Goal: Transaction & Acquisition: Purchase product/service

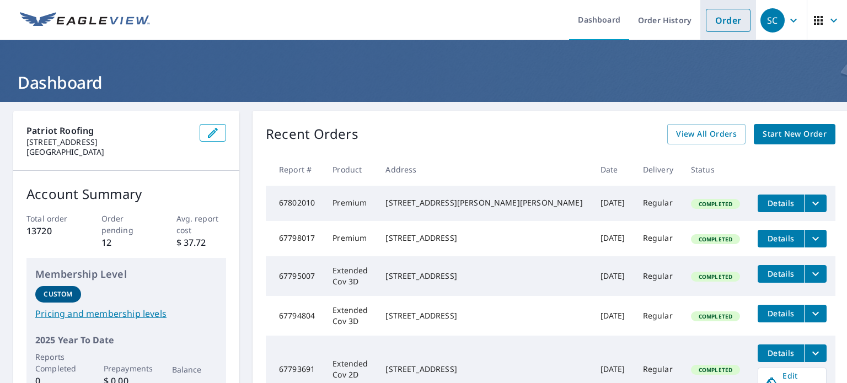
click at [715, 28] on link "Order" at bounding box center [728, 20] width 45 height 23
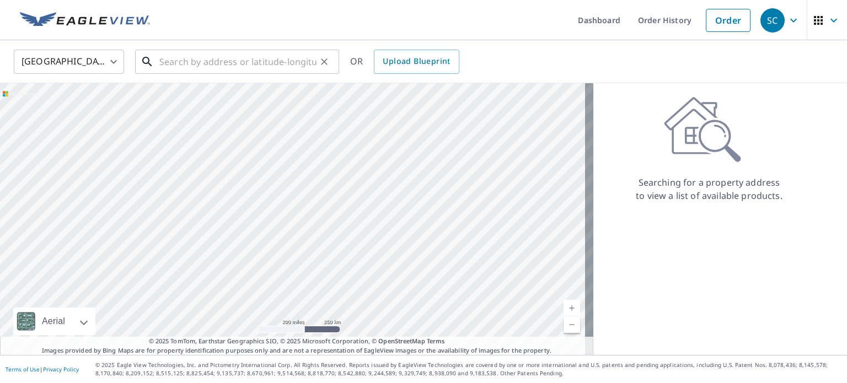
click at [216, 70] on input "text" at bounding box center [237, 61] width 157 height 31
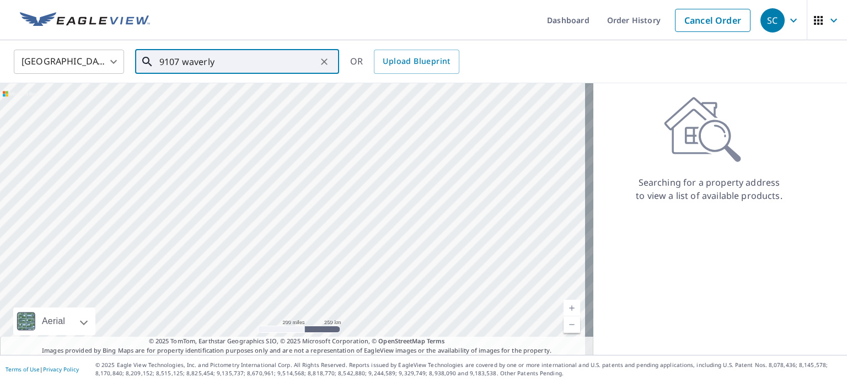
click at [282, 61] on input "9107 waverly" at bounding box center [237, 61] width 157 height 31
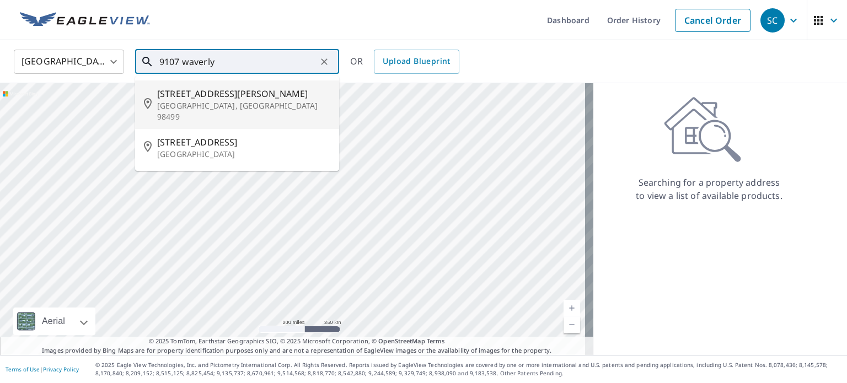
click at [232, 96] on span "9107 Waverly Dr SW" at bounding box center [243, 93] width 173 height 13
type input "9107 Waverly Dr SW Lakewood, WA 98499"
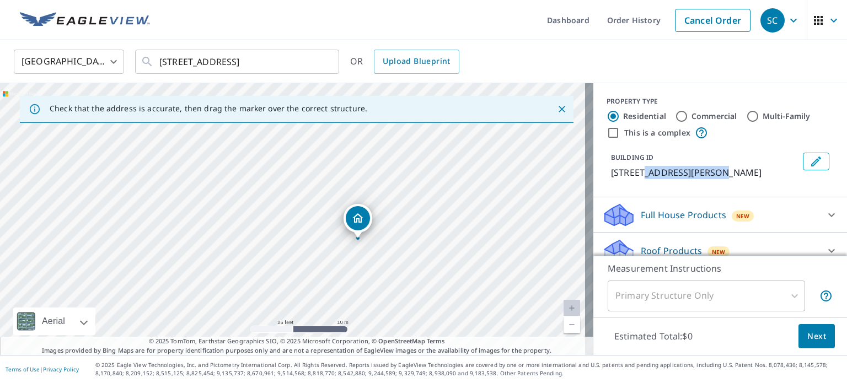
drag, startPoint x: 637, startPoint y: 166, endPoint x: 712, endPoint y: 168, distance: 74.4
click at [712, 168] on p "9107 Waverly Dr SW, Lakewood, WA, 98499" at bounding box center [704, 172] width 187 height 13
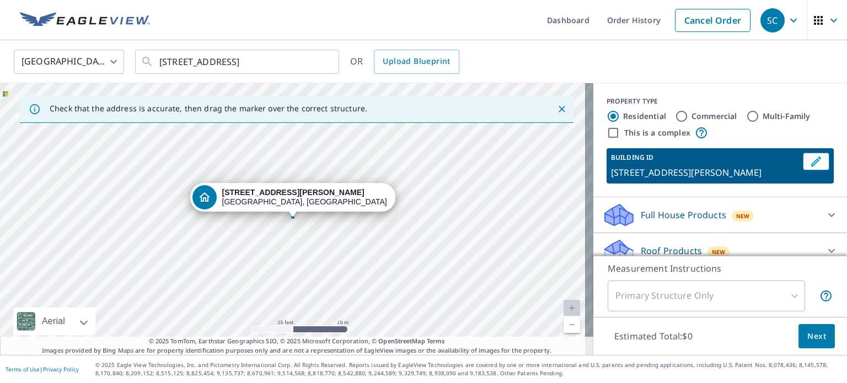
click at [712, 138] on div "This is a complex" at bounding box center [719, 132] width 227 height 13
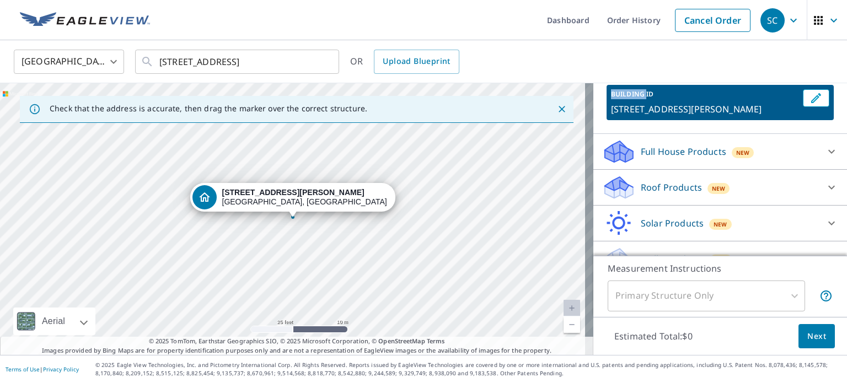
scroll to position [68, 0]
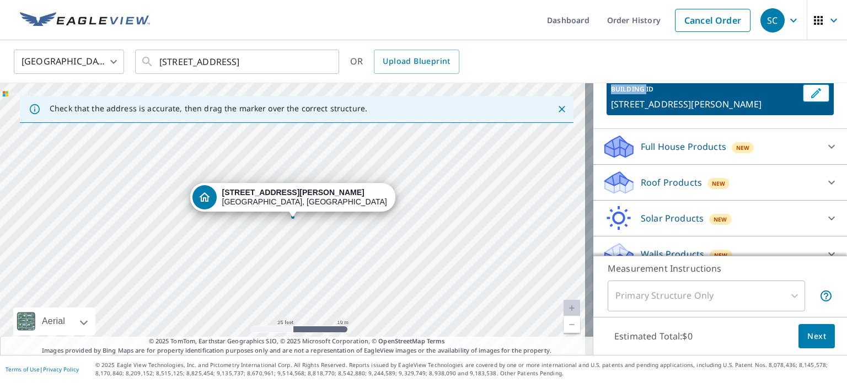
click at [686, 185] on div "Roof Products New" at bounding box center [710, 183] width 216 height 26
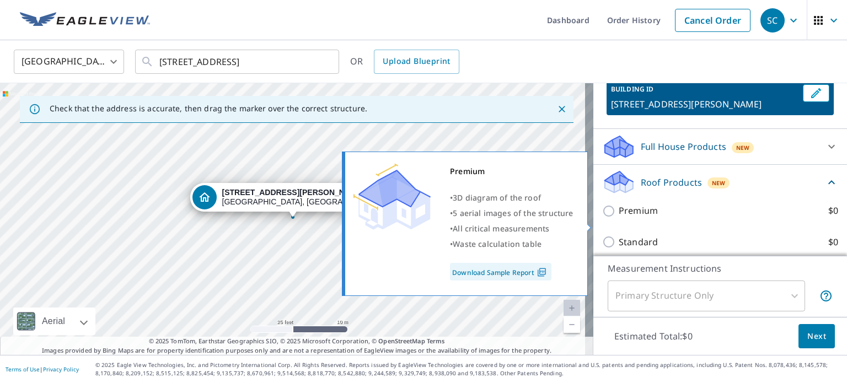
click at [620, 218] on p "Premium" at bounding box center [637, 211] width 39 height 14
click at [618, 218] on input "Premium $0" at bounding box center [610, 210] width 17 height 13
checkbox input "true"
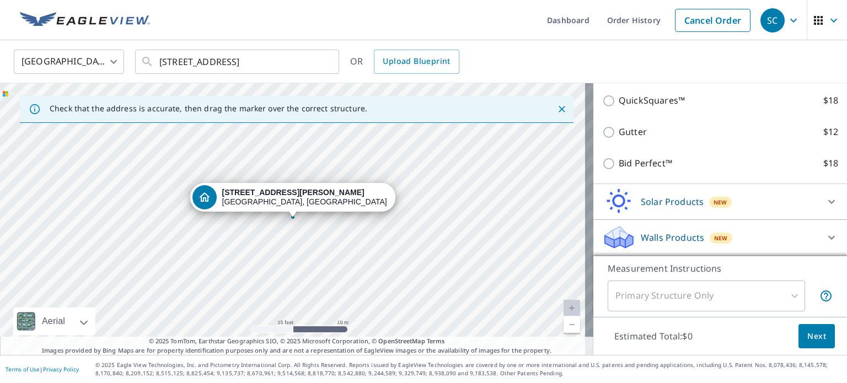
scroll to position [293, 0]
click at [621, 238] on icon at bounding box center [619, 241] width 28 height 13
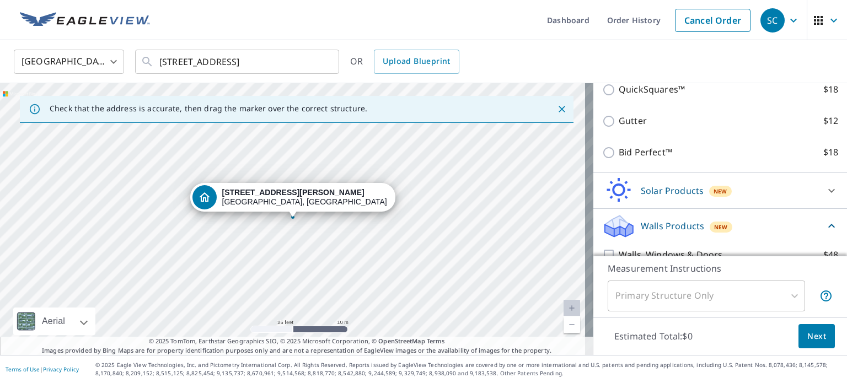
scroll to position [355, 0]
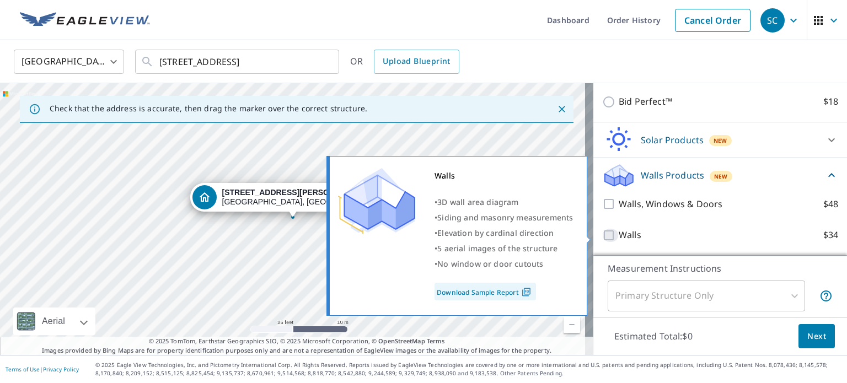
click at [602, 234] on input "Walls $34" at bounding box center [610, 235] width 17 height 13
checkbox input "true"
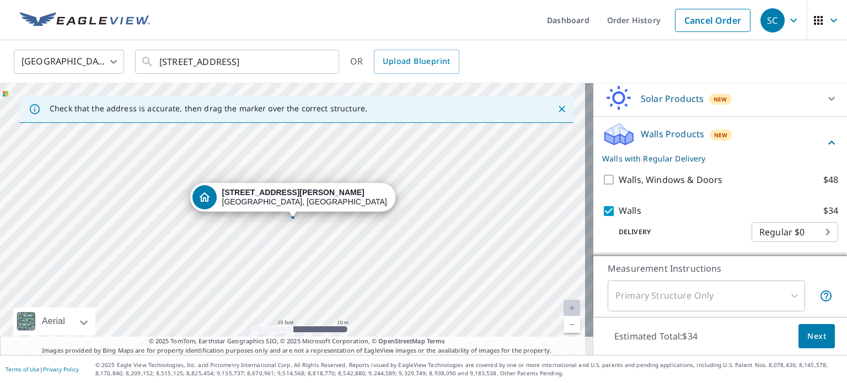
scroll to position [397, 0]
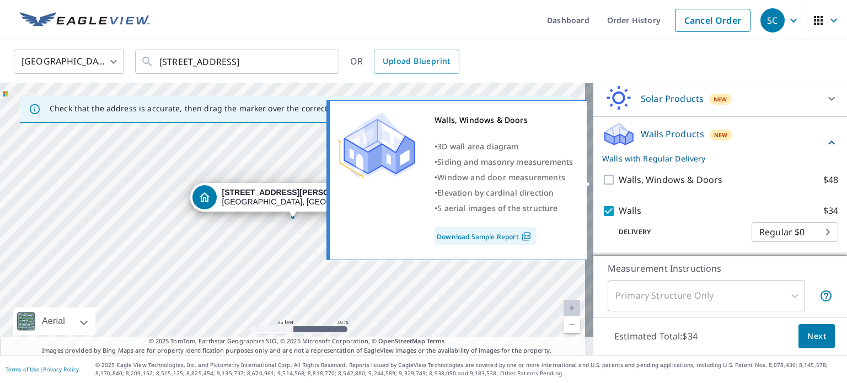
click at [602, 176] on input "Walls, Windows & Doors $48" at bounding box center [610, 179] width 17 height 13
checkbox input "true"
checkbox input "false"
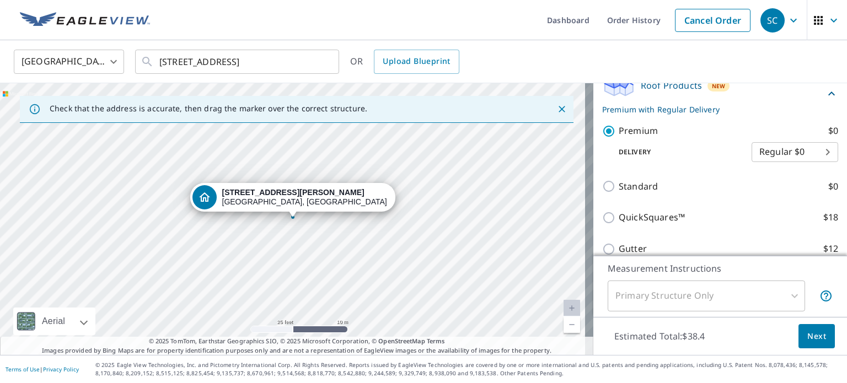
scroll to position [104, 0]
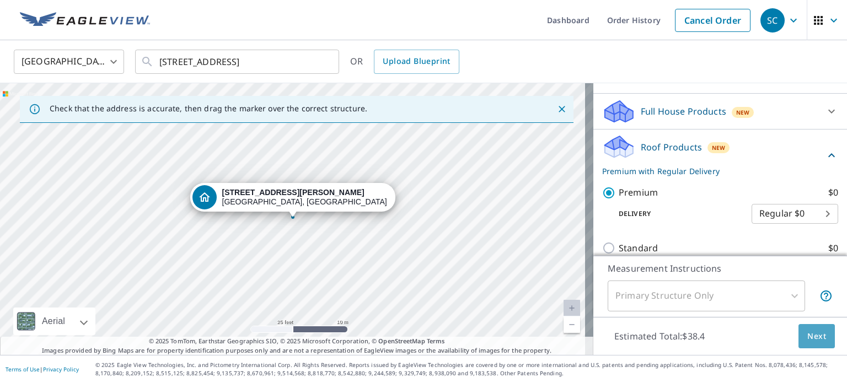
click at [815, 346] on button "Next" at bounding box center [816, 336] width 36 height 25
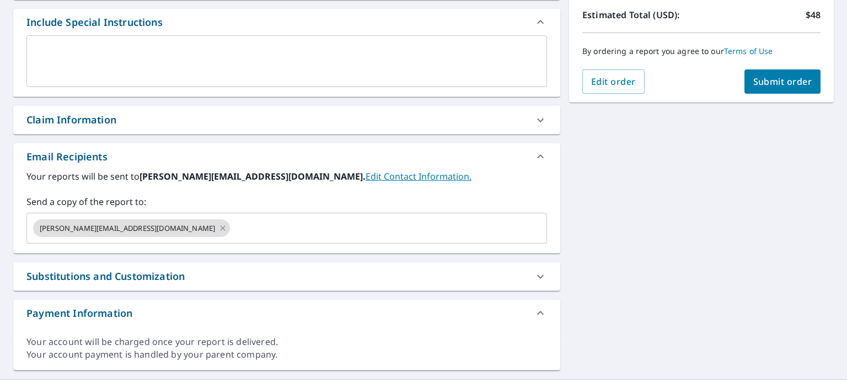
scroll to position [317, 0]
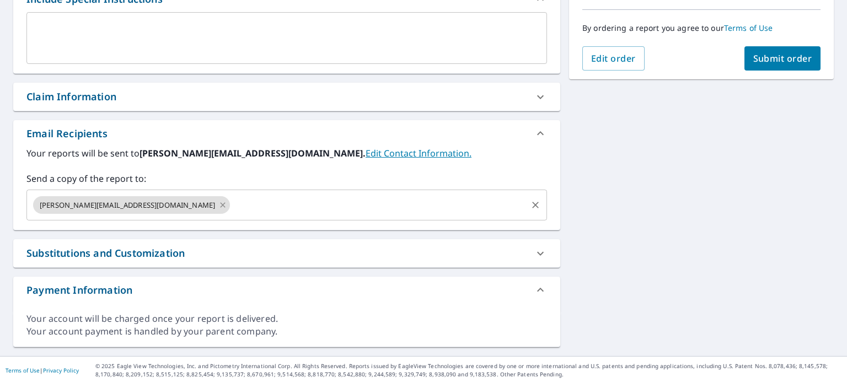
click at [218, 206] on icon at bounding box center [222, 205] width 9 height 12
checkbox input "true"
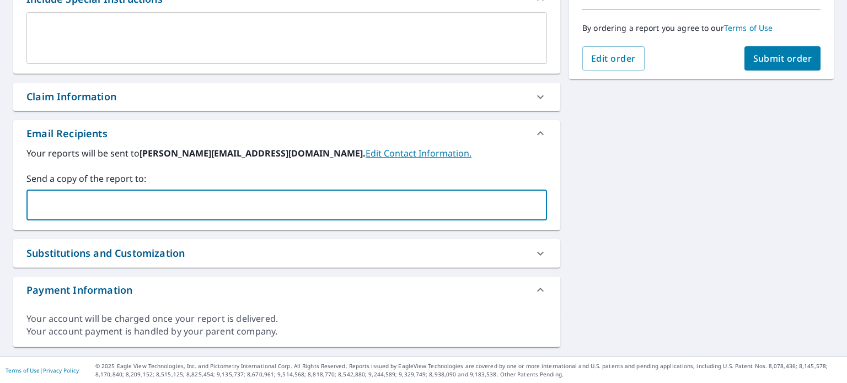
click at [132, 206] on input "text" at bounding box center [278, 205] width 494 height 21
type input ":"
type input "Luis@patriotroofing.biz"
checkbox input "true"
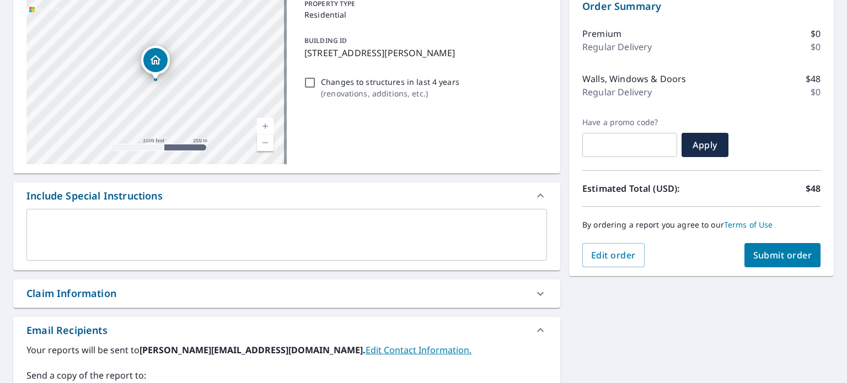
scroll to position [0, 0]
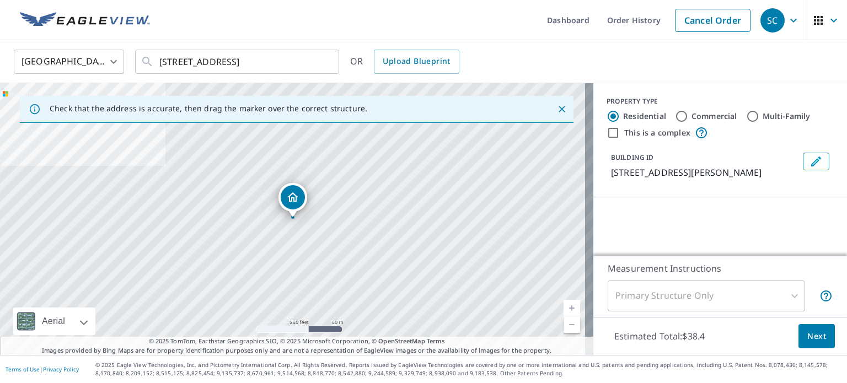
click at [675, 115] on input "Commercial" at bounding box center [681, 116] width 13 height 13
radio input "true"
type input "4"
click at [611, 115] on div "Residential" at bounding box center [636, 116] width 60 height 13
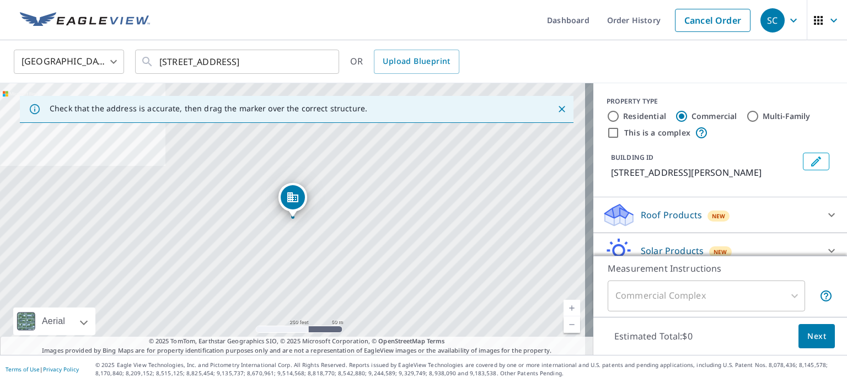
scroll to position [3, 0]
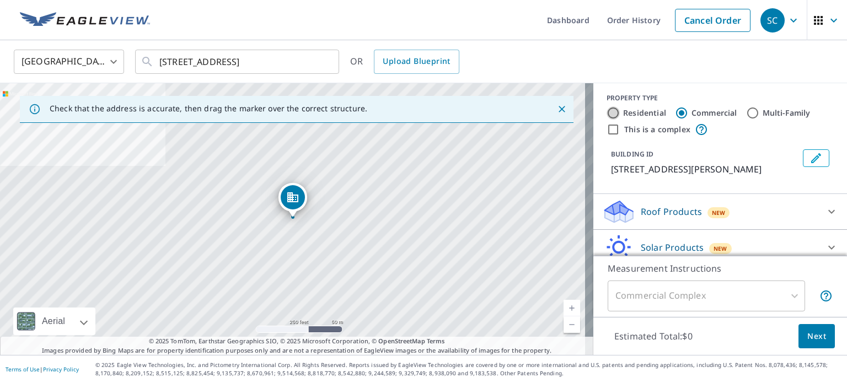
click at [606, 117] on input "Residential" at bounding box center [612, 112] width 13 height 13
radio input "true"
type input "1"
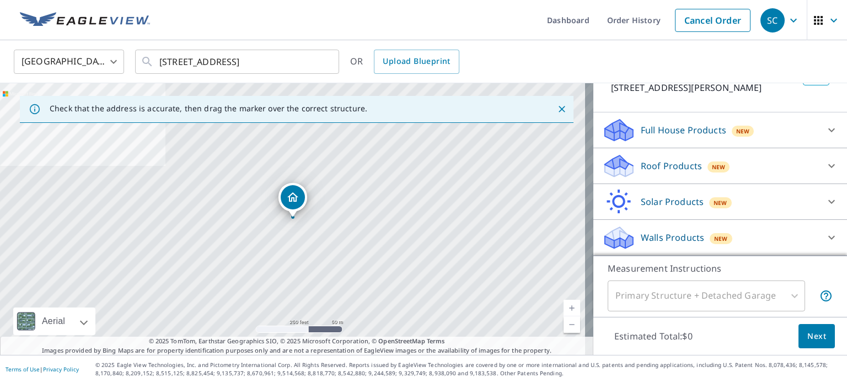
click at [666, 169] on p "Roof Products" at bounding box center [670, 165] width 61 height 13
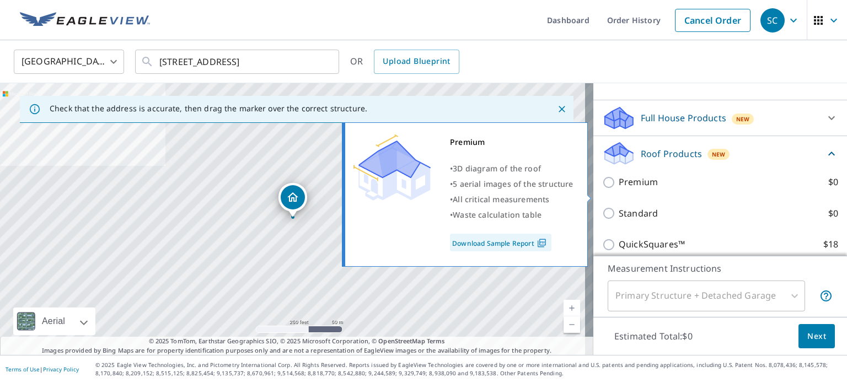
click at [621, 189] on p "Premium" at bounding box center [637, 182] width 39 height 14
click at [618, 189] on input "Premium $0" at bounding box center [610, 182] width 17 height 13
checkbox input "true"
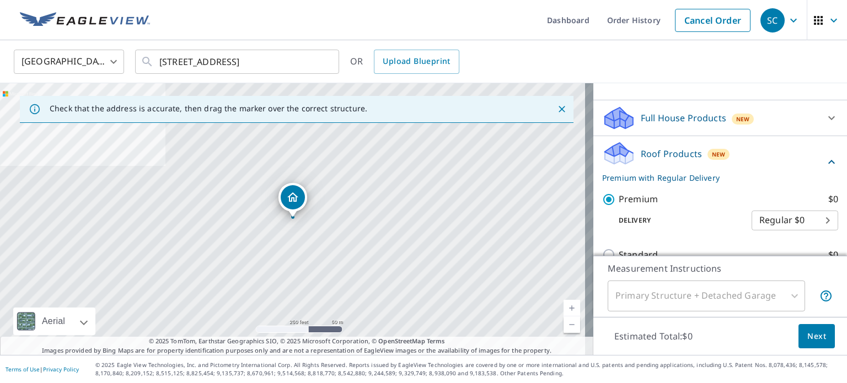
click at [646, 125] on p "Full House Products" at bounding box center [682, 117] width 85 height 13
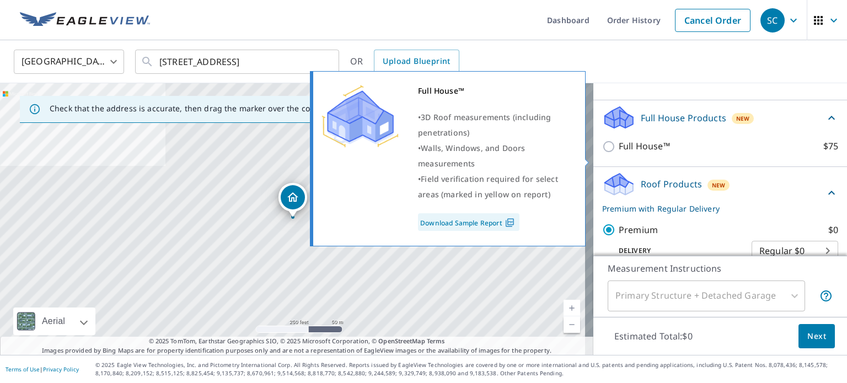
click at [633, 153] on p "Full House™" at bounding box center [643, 146] width 51 height 14
click at [618, 153] on input "Full House™ $75" at bounding box center [610, 146] width 17 height 13
checkbox input "true"
checkbox input "false"
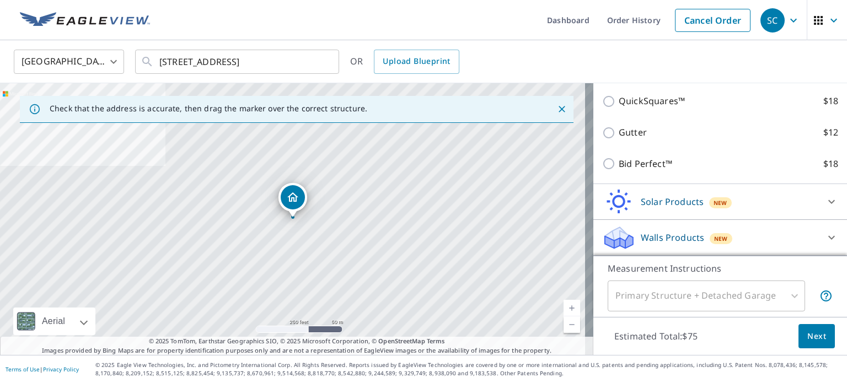
scroll to position [0, 0]
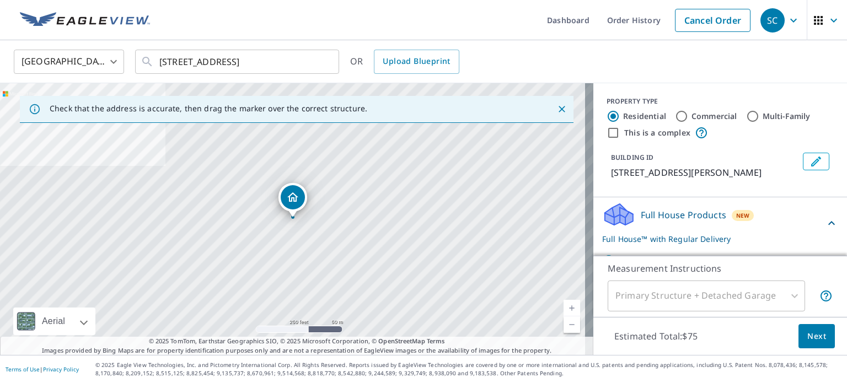
click at [803, 328] on button "Next" at bounding box center [816, 336] width 36 height 25
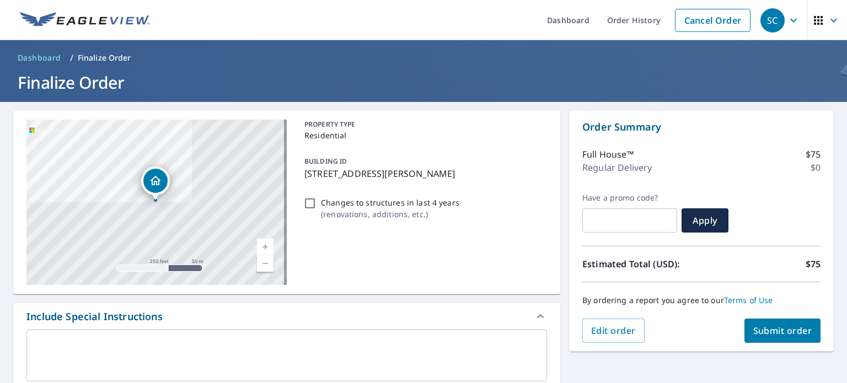
checkbox input "true"
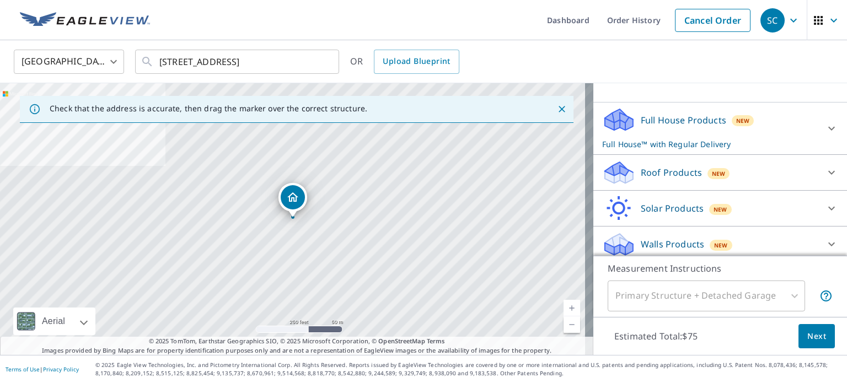
scroll to position [102, 0]
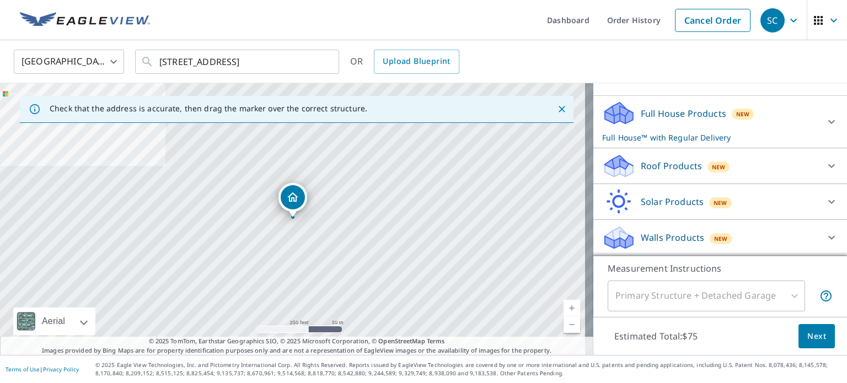
click at [648, 173] on p "Roof Products" at bounding box center [670, 165] width 61 height 13
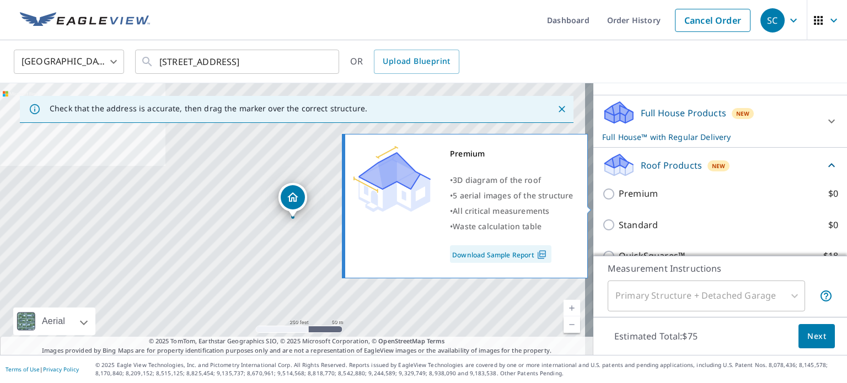
click at [618, 201] on p "Premium" at bounding box center [637, 194] width 39 height 14
click at [611, 201] on input "Premium $0" at bounding box center [610, 193] width 17 height 13
checkbox input "true"
checkbox input "false"
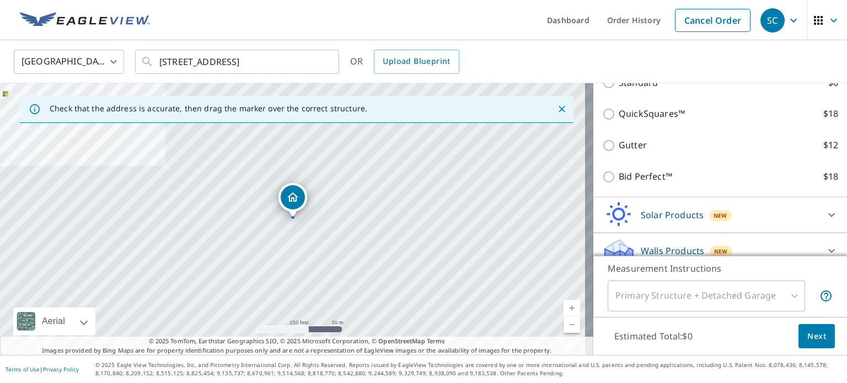
scroll to position [293, 0]
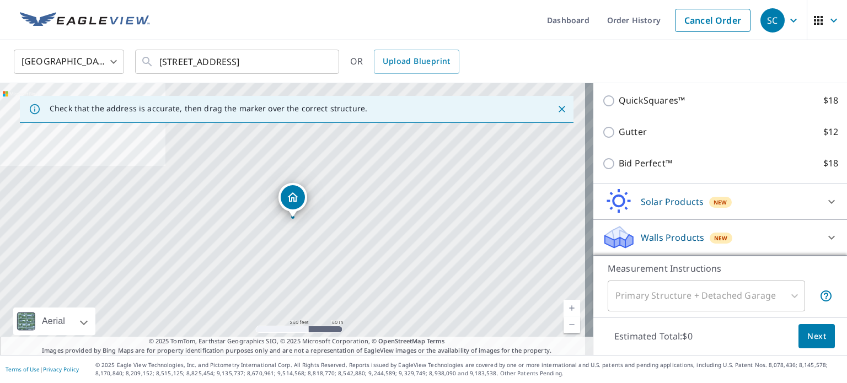
click at [620, 227] on icon at bounding box center [618, 237] width 33 height 26
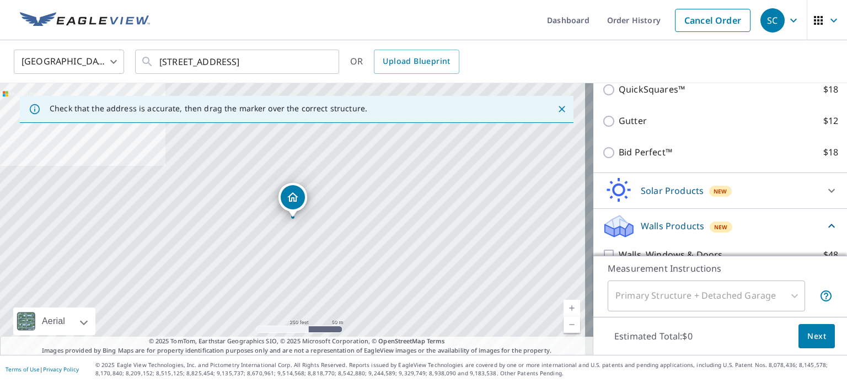
scroll to position [355, 0]
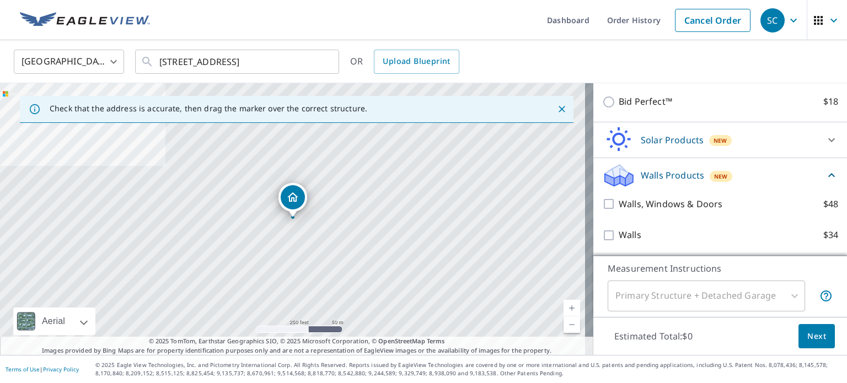
click at [602, 212] on div "Walls, Windows & Doors $48" at bounding box center [720, 204] width 236 height 31
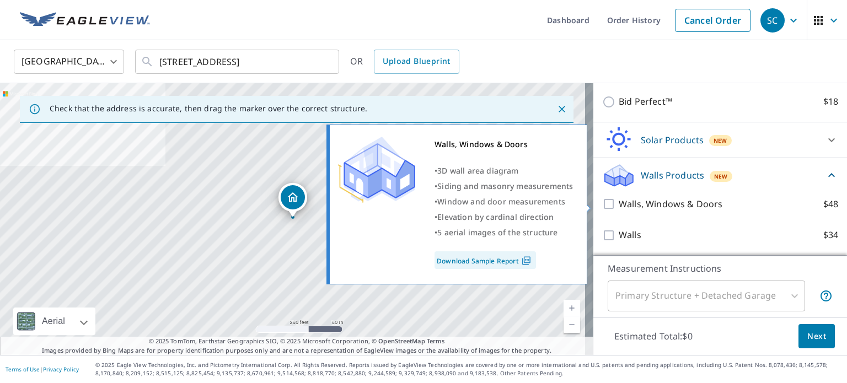
click at [602, 200] on input "Walls, Windows & Doors $48" at bounding box center [610, 203] width 17 height 13
checkbox input "true"
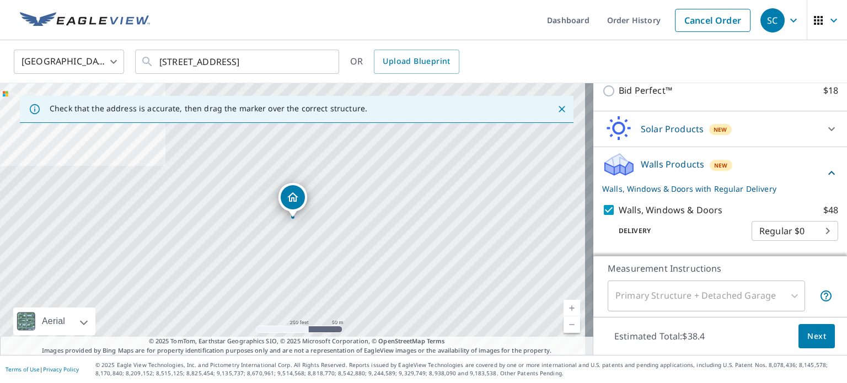
click at [811, 340] on span "Next" at bounding box center [816, 337] width 19 height 14
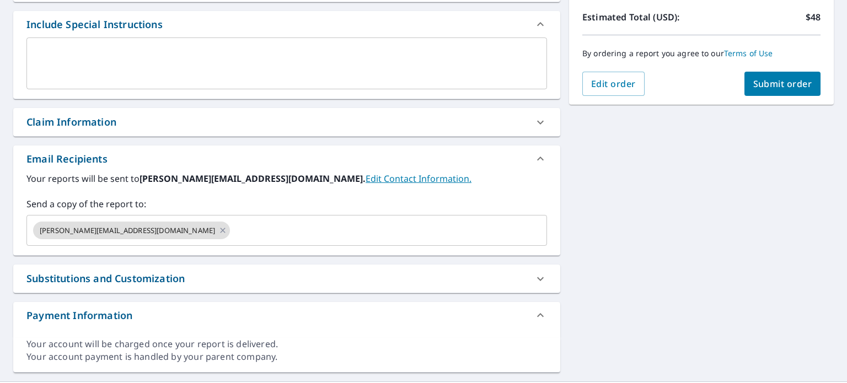
scroll to position [317, 0]
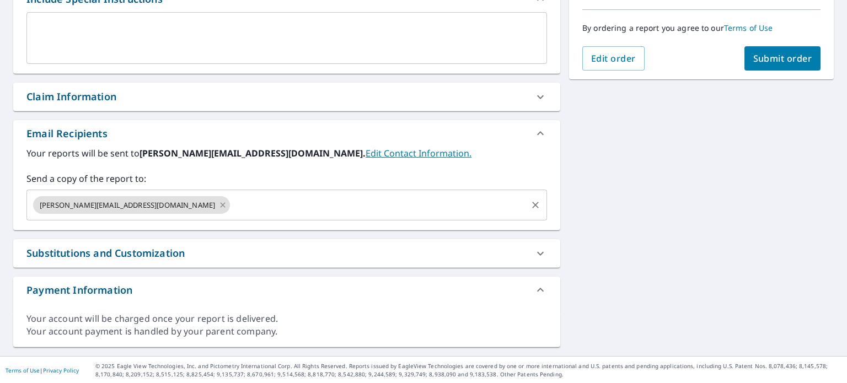
click at [220, 204] on icon at bounding box center [222, 204] width 5 height 5
checkbox input "true"
click at [131, 204] on input "text" at bounding box center [278, 205] width 494 height 21
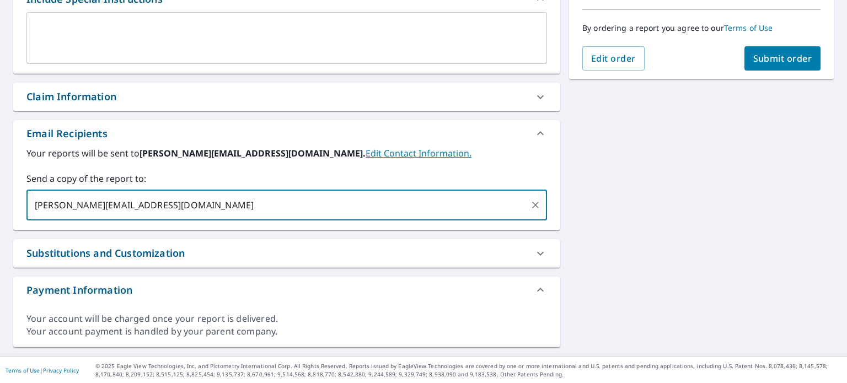
type input "Luis@patriotroofing.biz"
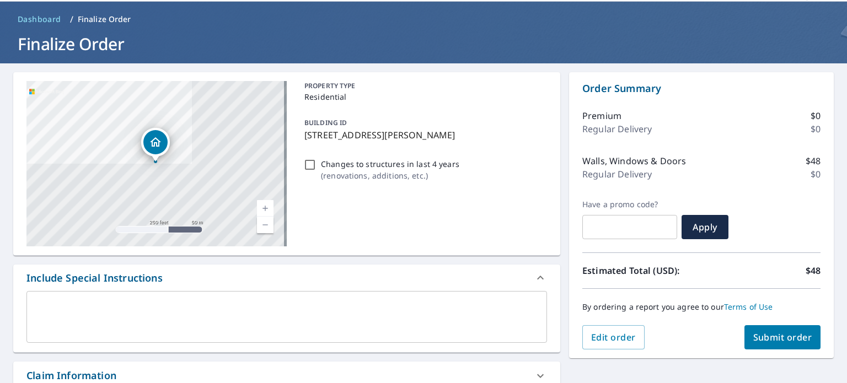
scroll to position [0, 0]
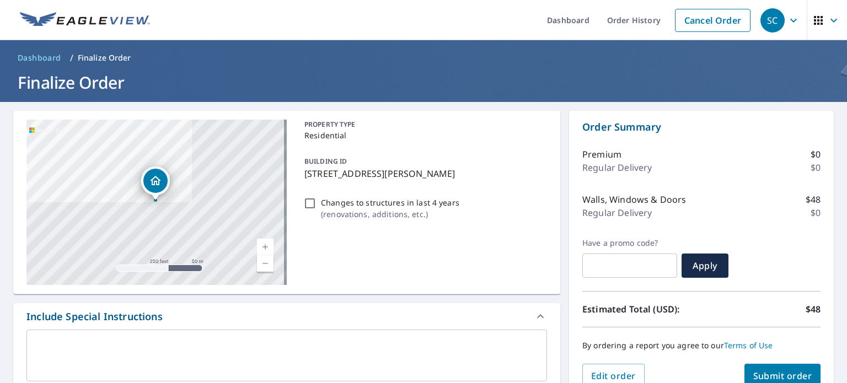
click at [757, 372] on span "Submit order" at bounding box center [782, 376] width 59 height 12
checkbox input "true"
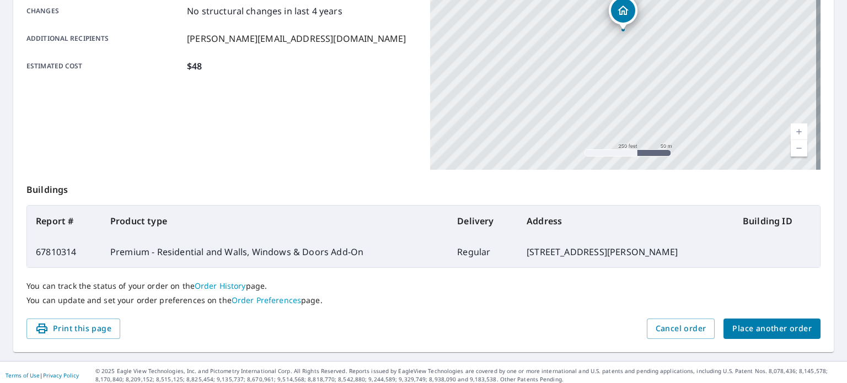
scroll to position [265, 0]
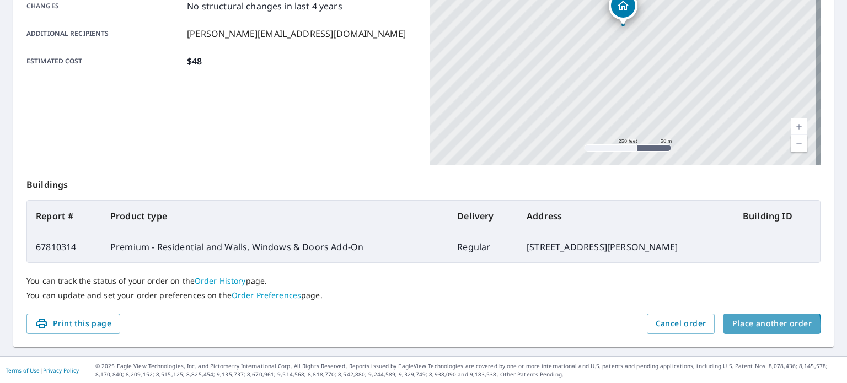
click at [750, 325] on span "Place another order" at bounding box center [771, 324] width 79 height 14
